Goal: Information Seeking & Learning: Learn about a topic

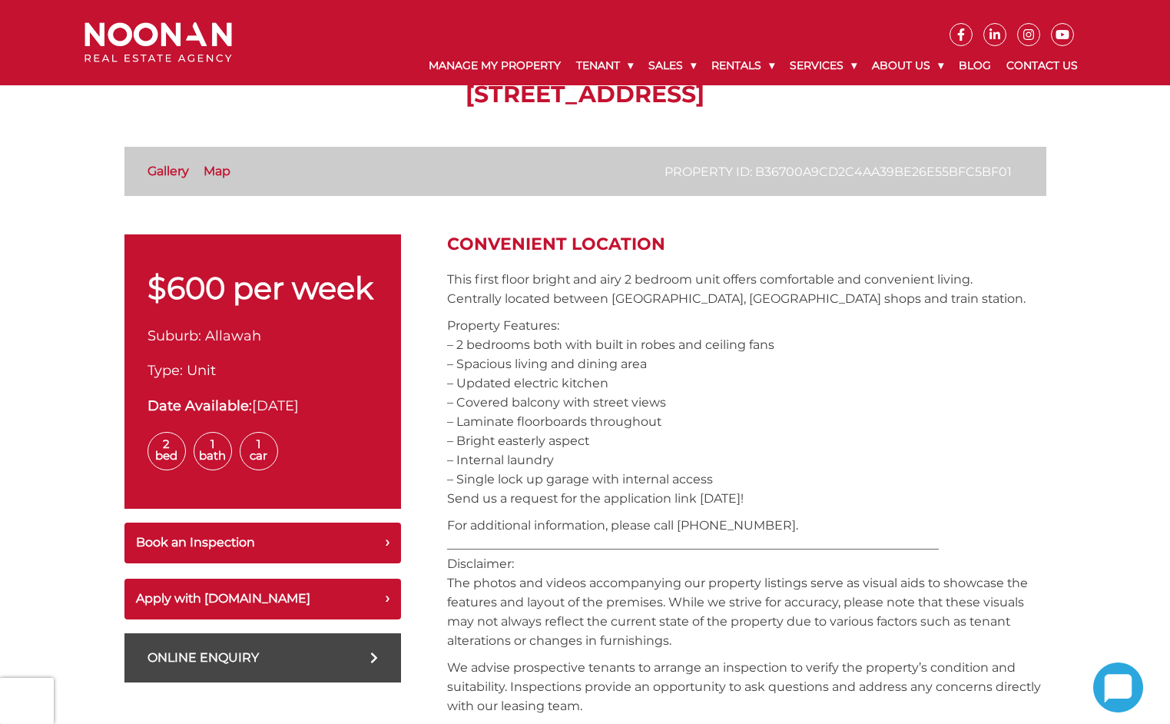
scroll to position [384, 0]
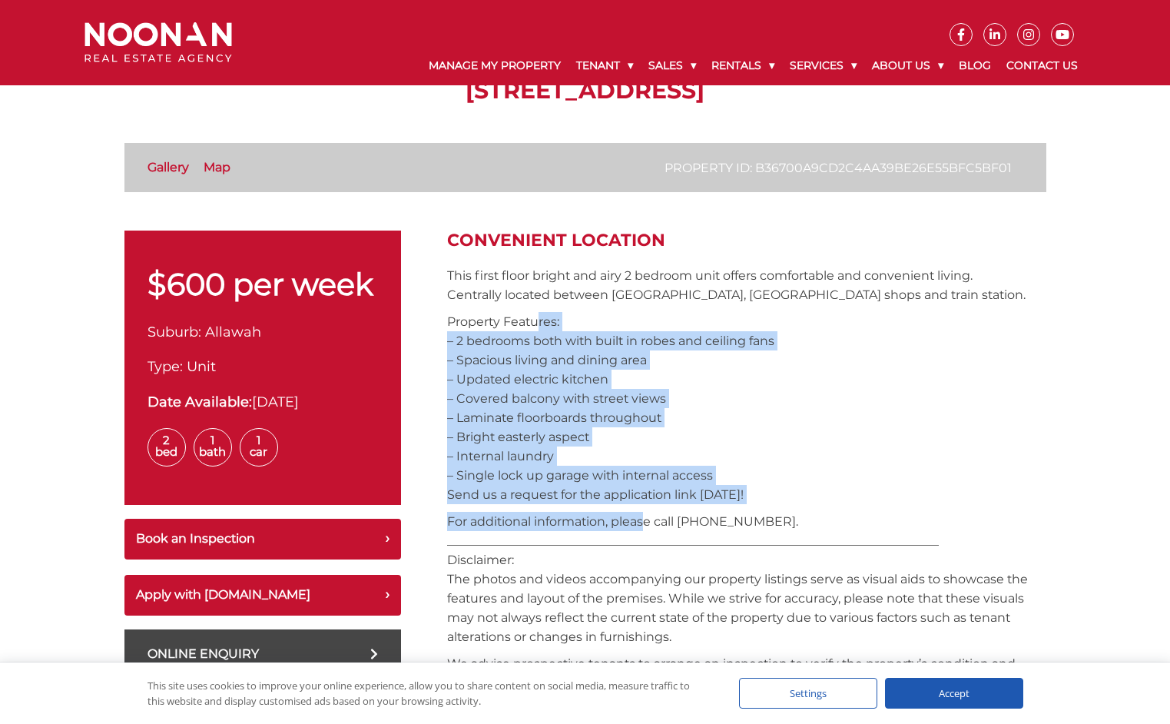
drag, startPoint x: 535, startPoint y: 325, endPoint x: 644, endPoint y: 510, distance: 214.5
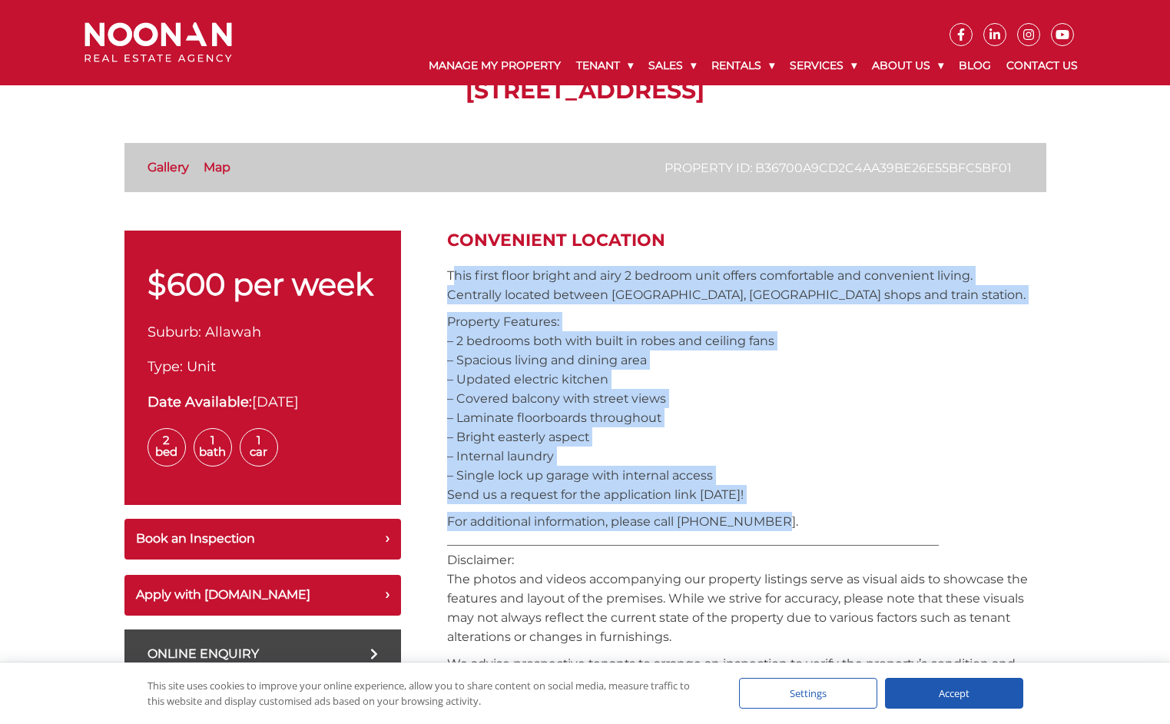
drag, startPoint x: 780, startPoint y: 517, endPoint x: 452, endPoint y: 270, distance: 410.2
click at [452, 270] on p "This first floor bright and airy 2 bedroom unit offers comfortable and convenie…" at bounding box center [746, 285] width 599 height 38
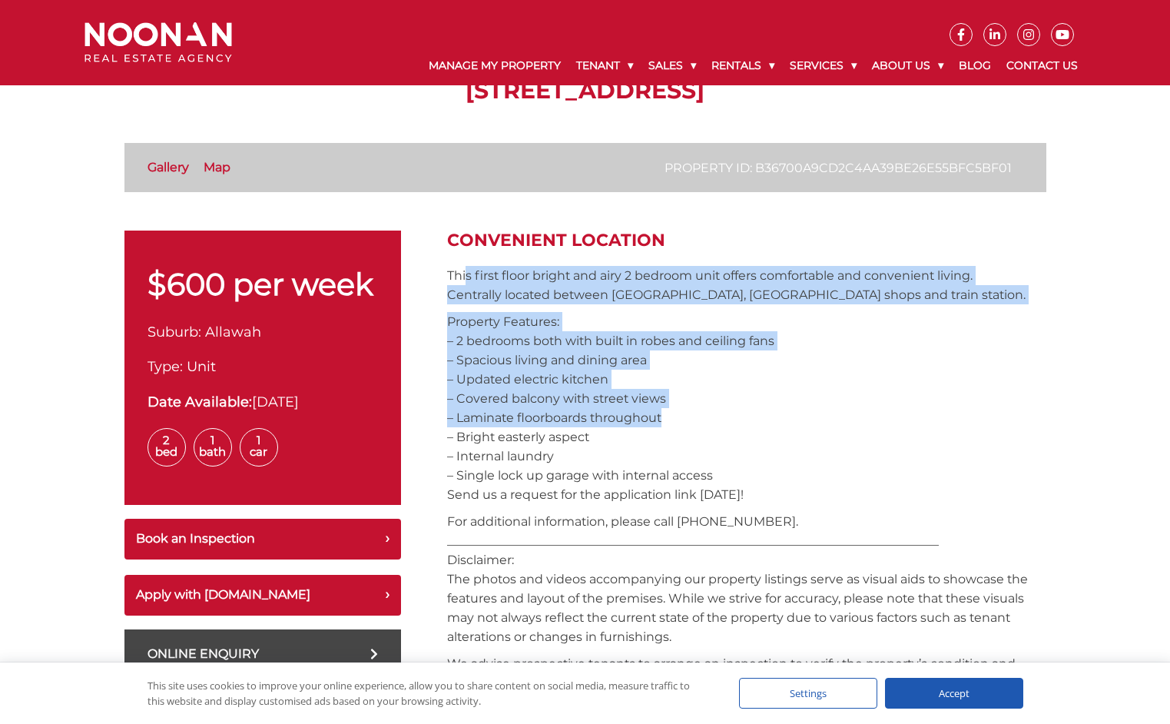
drag, startPoint x: 644, startPoint y: 407, endPoint x: 662, endPoint y: 426, distance: 25.5
click at [662, 426] on p "Property Features: – 2 bedrooms both with built in robes and ceiling fans – Spa…" at bounding box center [746, 408] width 599 height 192
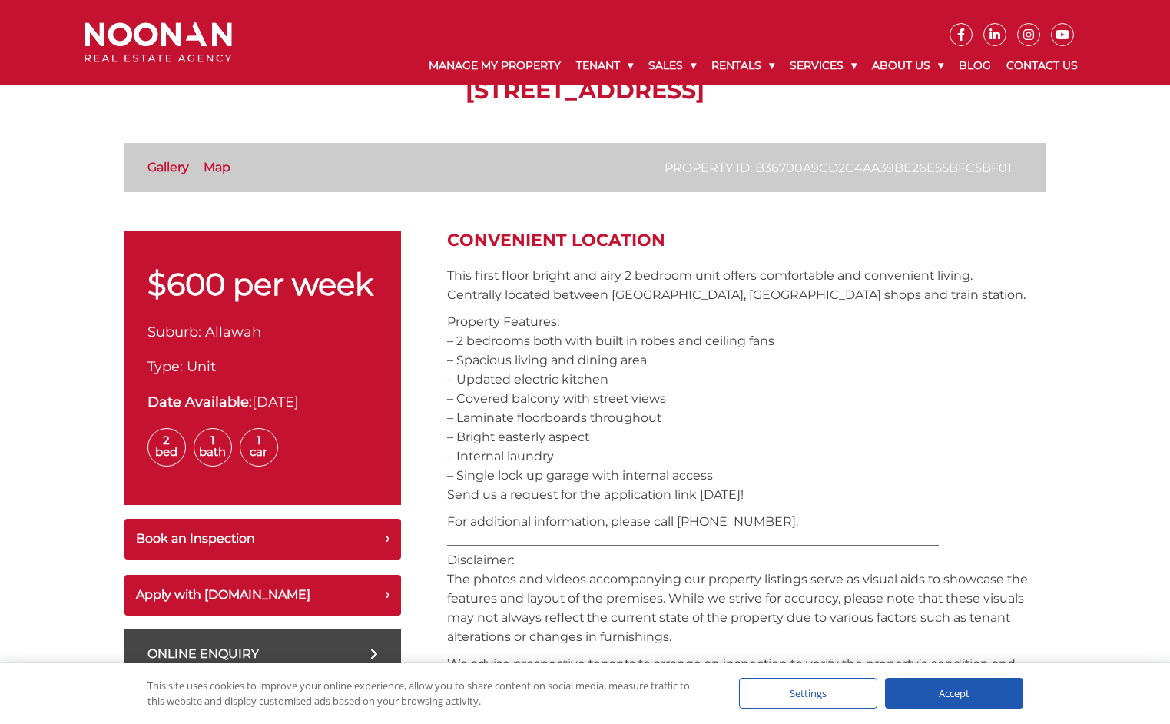
drag, startPoint x: 769, startPoint y: 480, endPoint x: 522, endPoint y: 283, distance: 315.4
click at [521, 283] on p "This first floor bright and airy 2 bedroom unit offers comfortable and convenie…" at bounding box center [746, 285] width 599 height 38
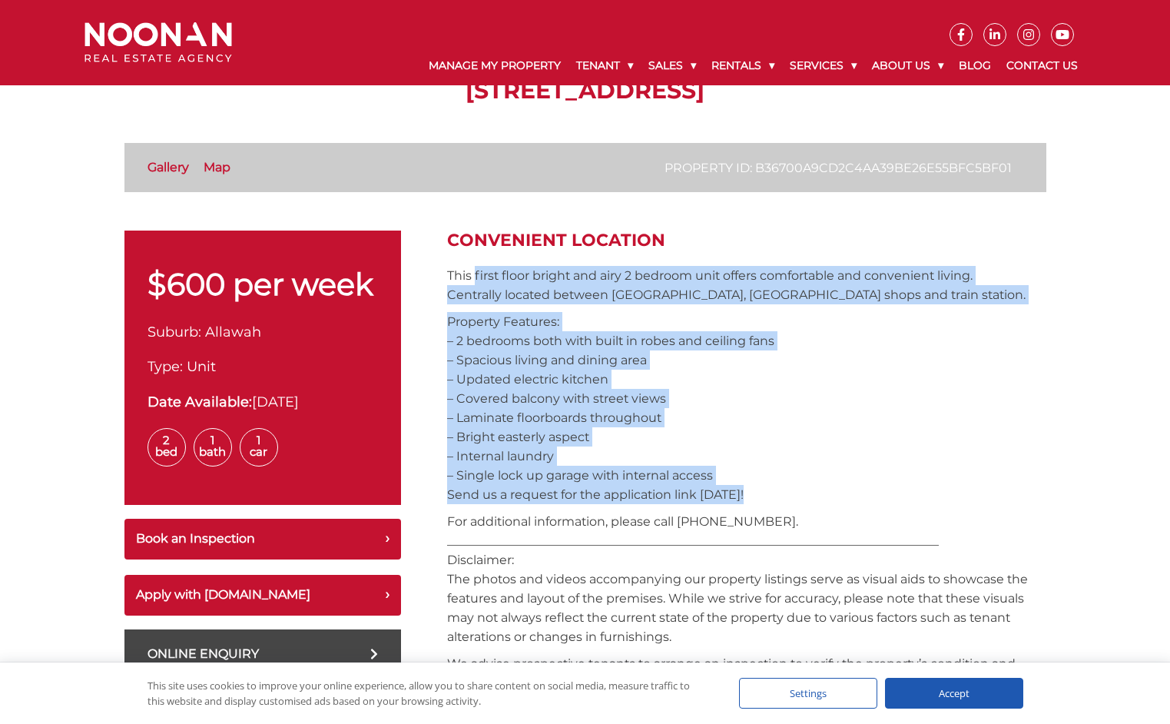
drag, startPoint x: 479, startPoint y: 280, endPoint x: 771, endPoint y: 499, distance: 365.4
click at [771, 499] on p "Property Features: – 2 bedrooms both with built in robes and ceiling fans – Spa…" at bounding box center [746, 408] width 599 height 192
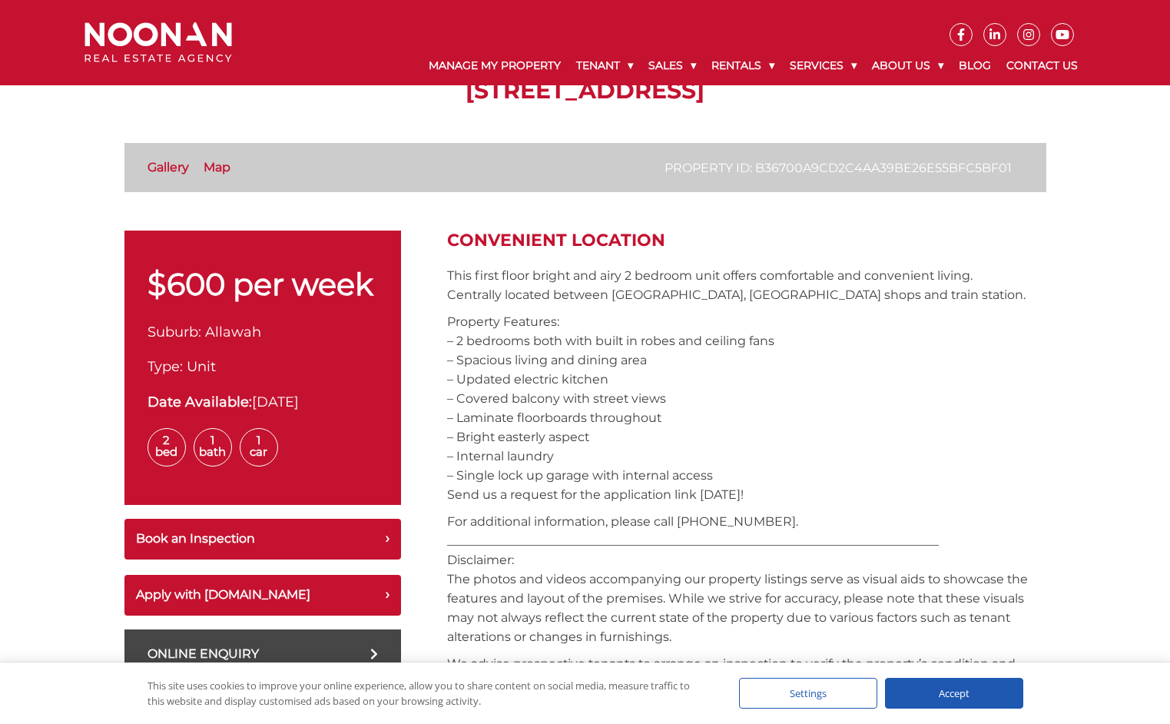
click at [1009, 354] on p "Property Features: – 2 bedrooms both with built in robes and ceiling fans – Spa…" at bounding box center [746, 408] width 599 height 192
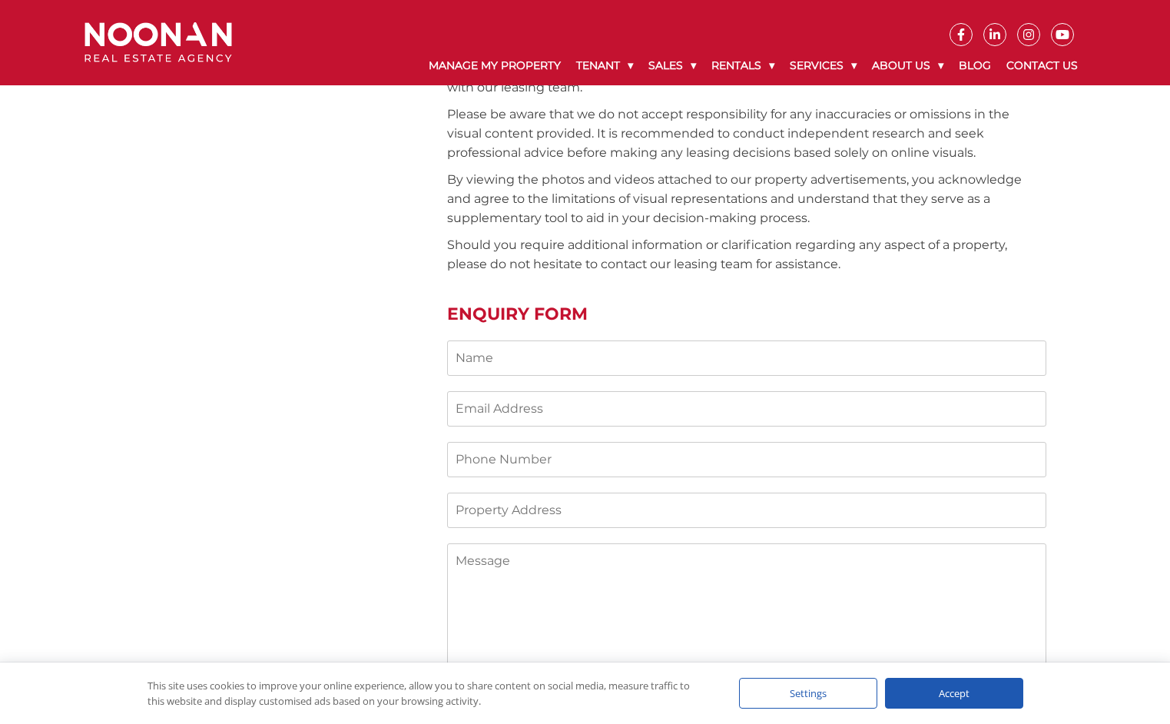
scroll to position [461, 0]
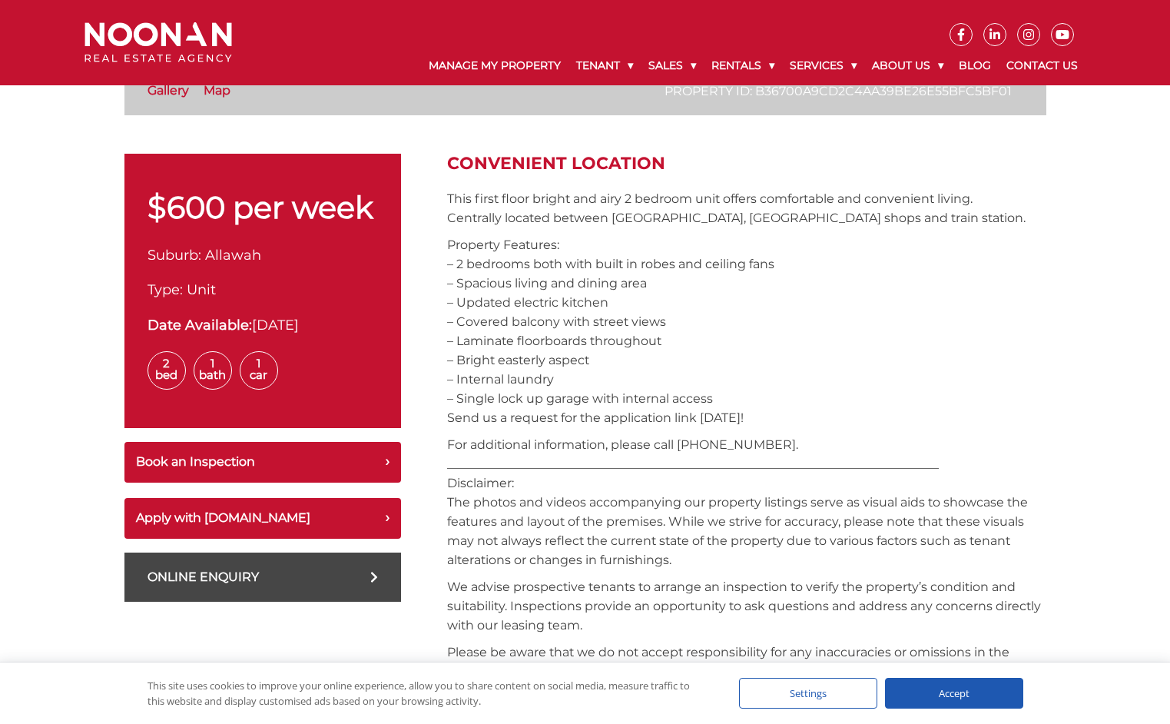
click at [1034, 359] on p "Property Features: – 2 bedrooms both with built in robes and ceiling fans – Spa…" at bounding box center [746, 331] width 599 height 192
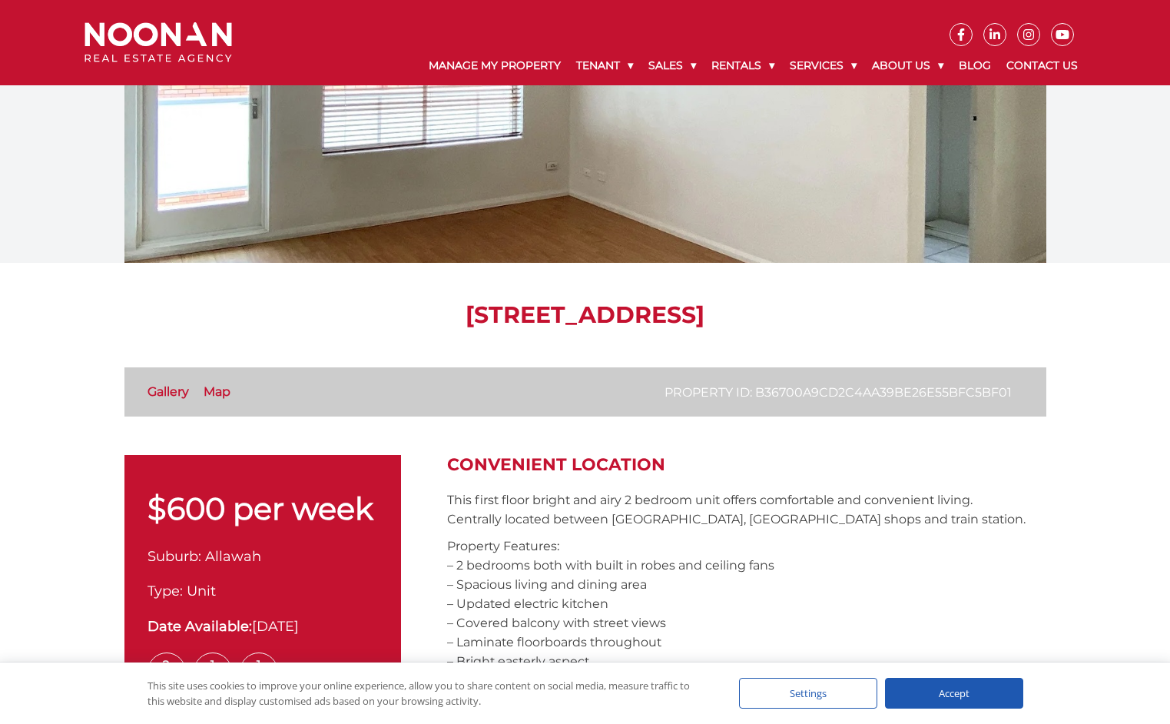
scroll to position [307, 0]
